Goal: Information Seeking & Learning: Understand process/instructions

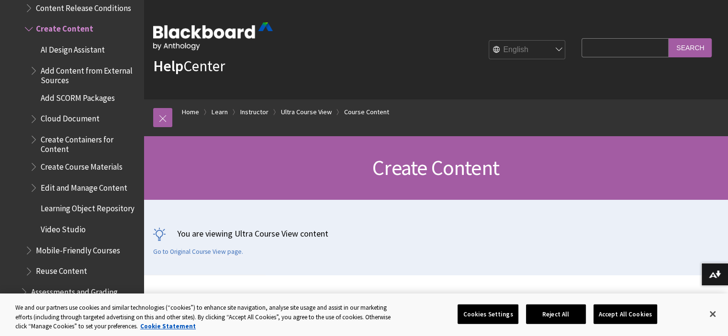
click at [609, 49] on input "Search Query" at bounding box center [624, 47] width 87 height 19
type input "add members"
click at [668, 38] on input "Search" at bounding box center [689, 47] width 43 height 19
click at [625, 314] on button "Accept All Cookies" at bounding box center [625, 314] width 64 height 20
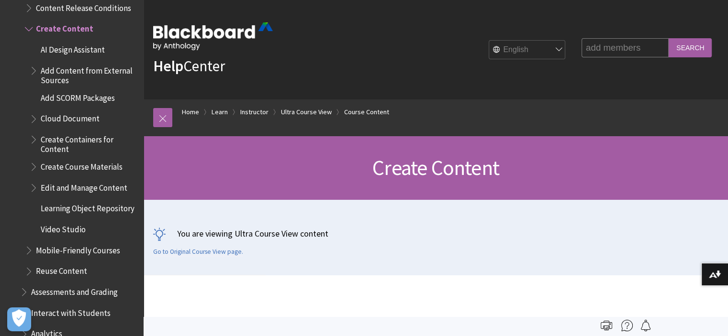
click at [679, 79] on div "Help Center English عربية Català Cymraeg Deutsch Español Suomi Français עברית I…" at bounding box center [436, 50] width 584 height 100
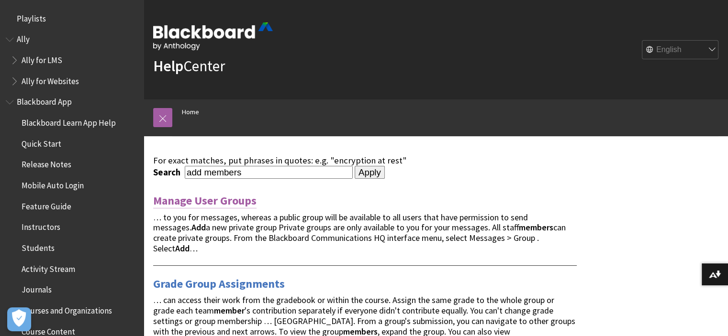
click at [245, 200] on link "Manage User Groups" at bounding box center [204, 200] width 103 height 15
click at [358, 172] on input "Apply" at bounding box center [370, 172] width 30 height 13
click at [232, 202] on link "Manage User Groups" at bounding box center [204, 200] width 103 height 15
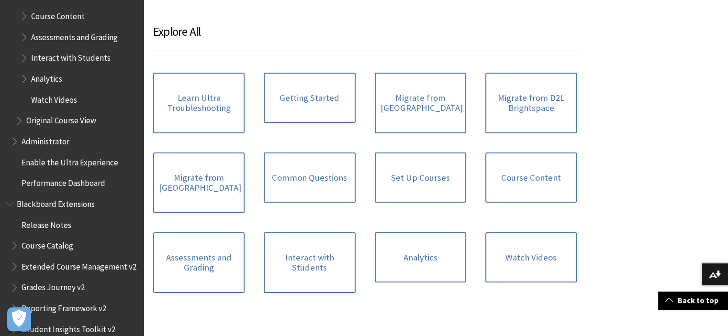
scroll to position [1105, 0]
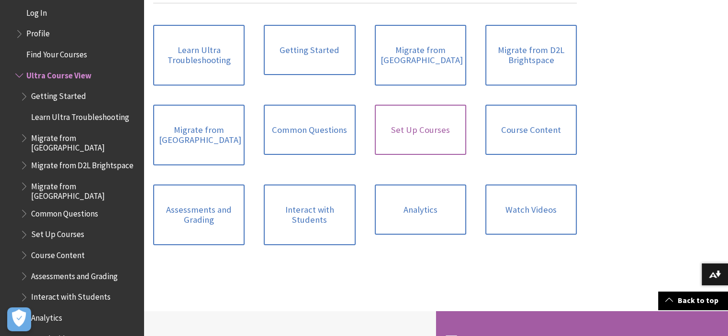
click at [420, 130] on link "Set Up Courses" at bounding box center [420, 130] width 91 height 51
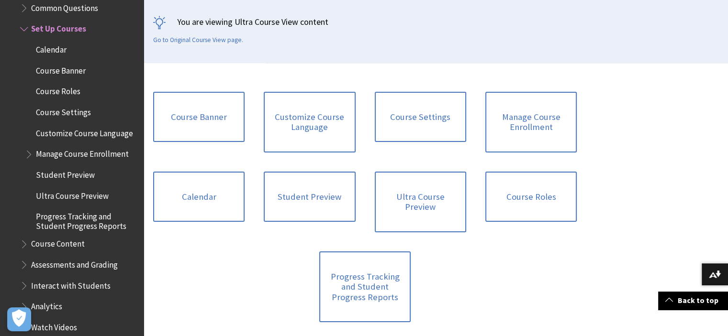
scroll to position [212, 0]
click at [537, 189] on link "Course Roles" at bounding box center [530, 196] width 91 height 51
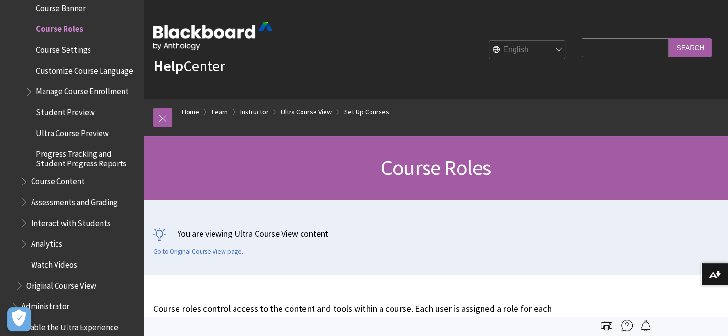
click at [603, 48] on input "Search Query" at bounding box center [624, 47] width 87 height 19
type input "add course role"
click at [668, 38] on input "Search" at bounding box center [689, 47] width 43 height 19
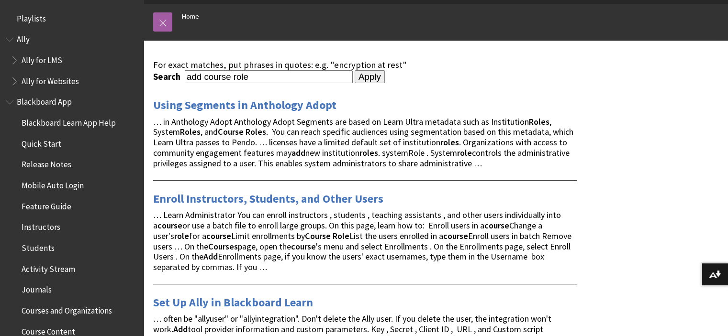
scroll to position [144, 0]
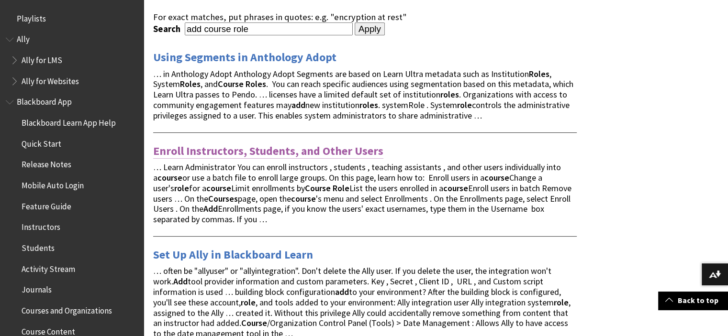
click at [253, 151] on link "Enroll Instructors, Students, and Other Users" at bounding box center [268, 151] width 230 height 15
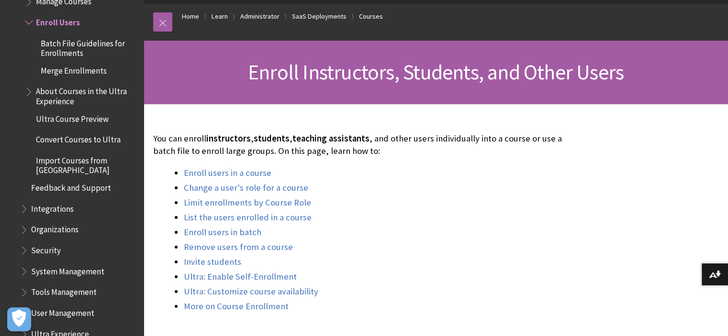
scroll to position [144, 0]
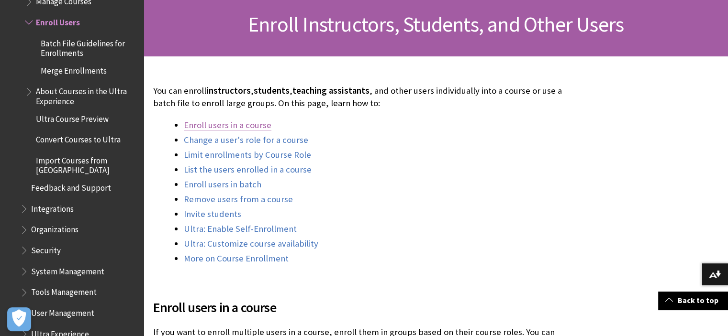
click at [253, 125] on link "Enroll users in a course" at bounding box center [228, 125] width 88 height 11
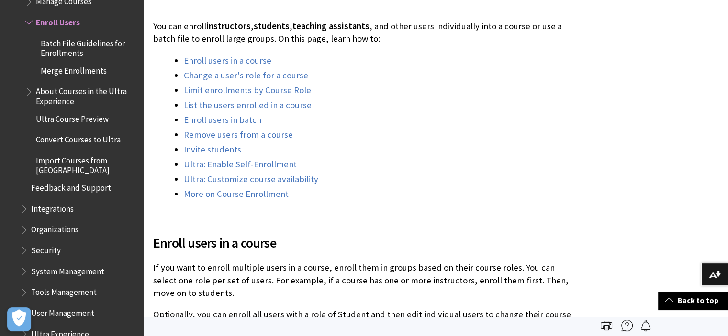
scroll to position [107, 0]
